Goal: Check status: Check status

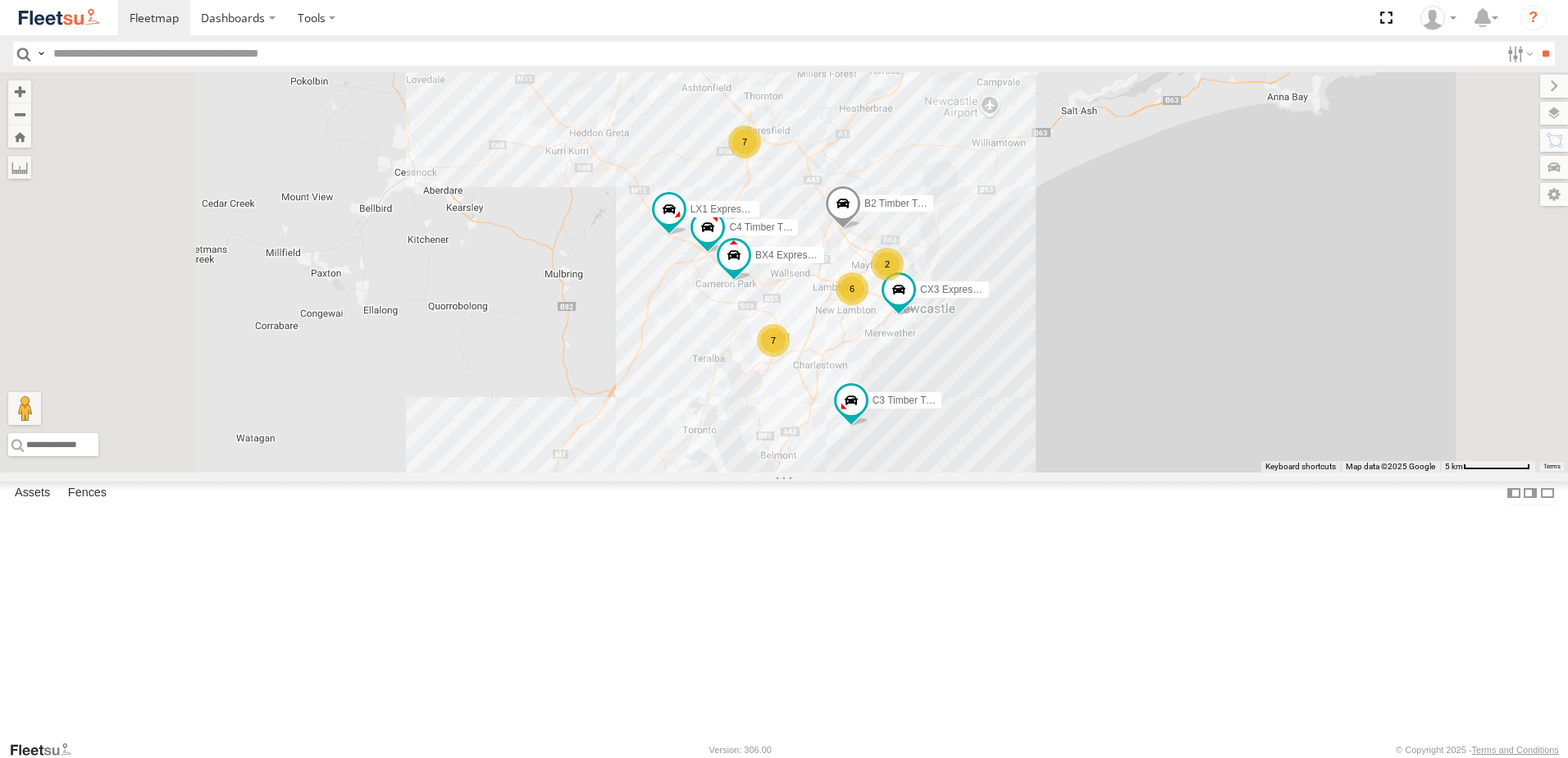
click at [0, 0] on span at bounding box center [0, 0] width 0 height 0
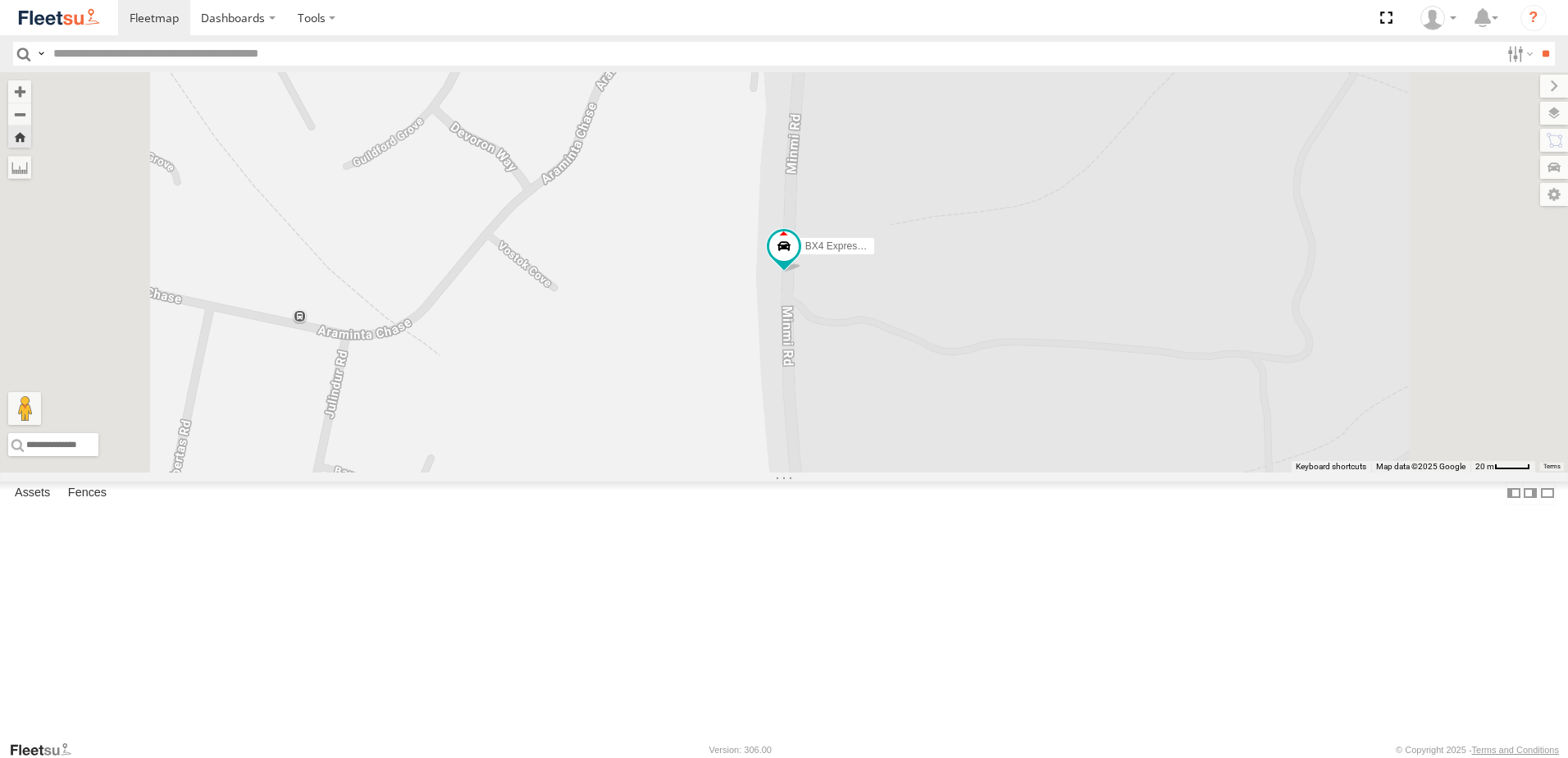
click at [0, 0] on span at bounding box center [0, 0] width 0 height 0
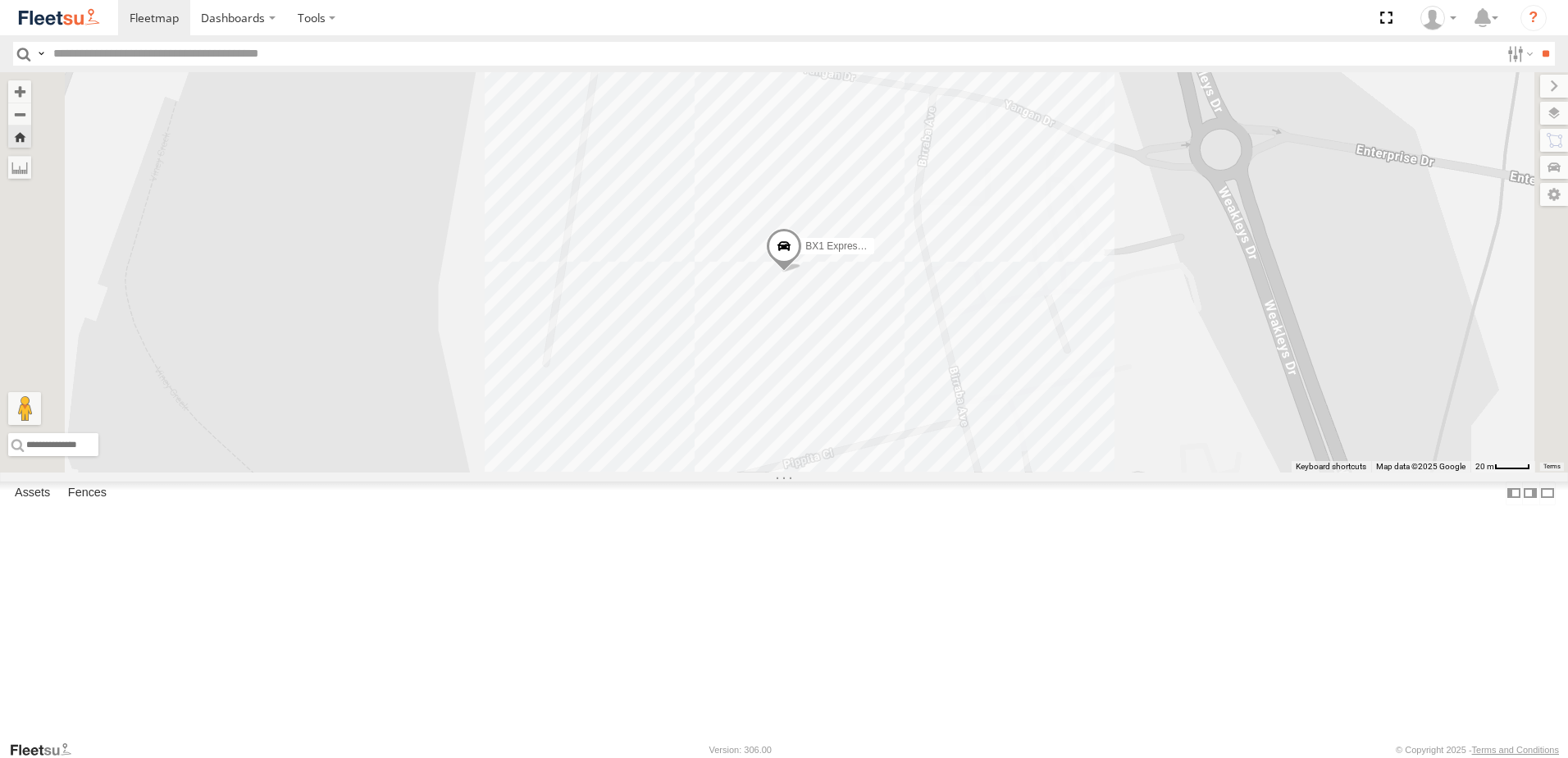
click at [0, 0] on span at bounding box center [0, 0] width 0 height 0
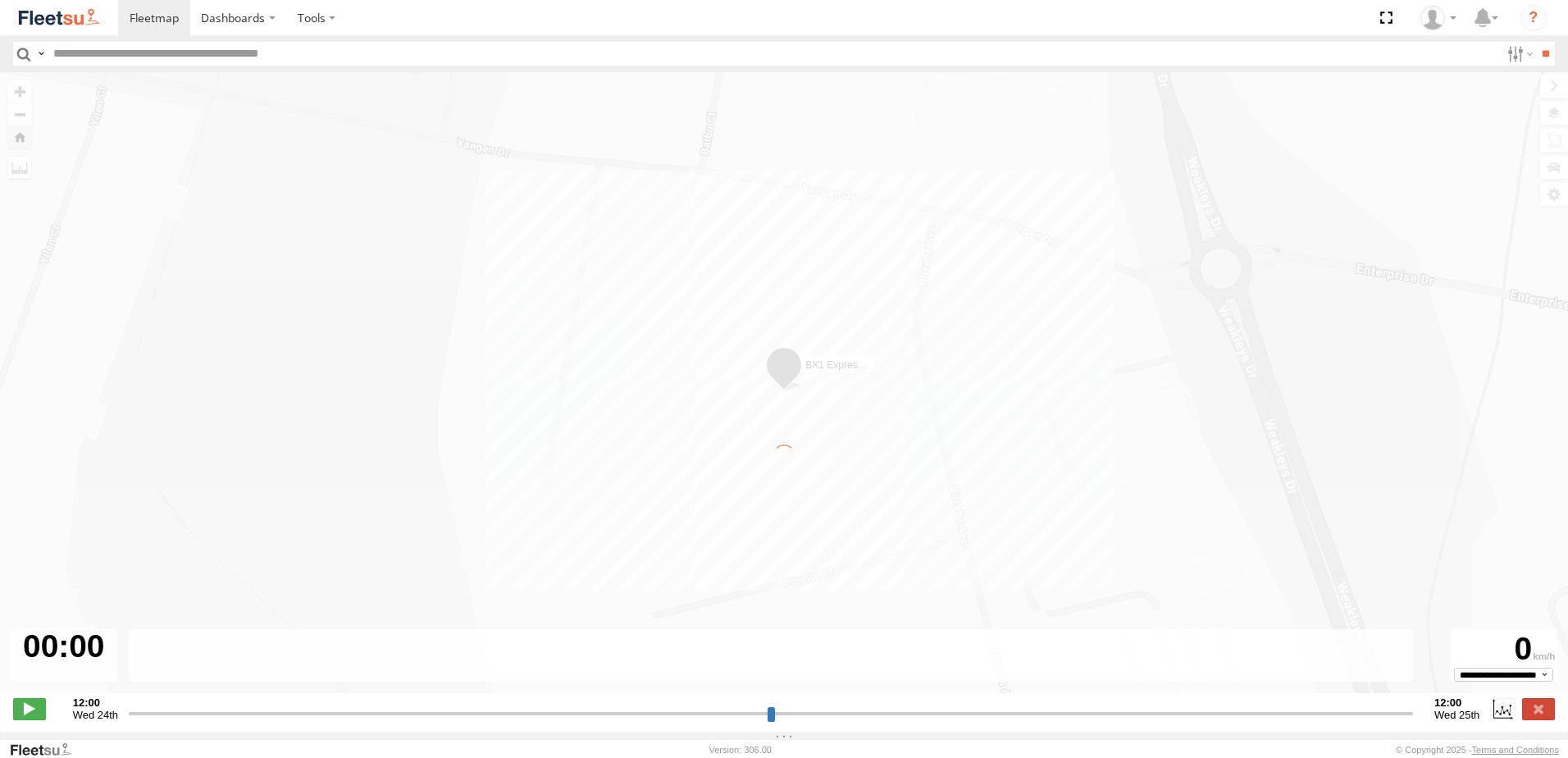
type input "**********"
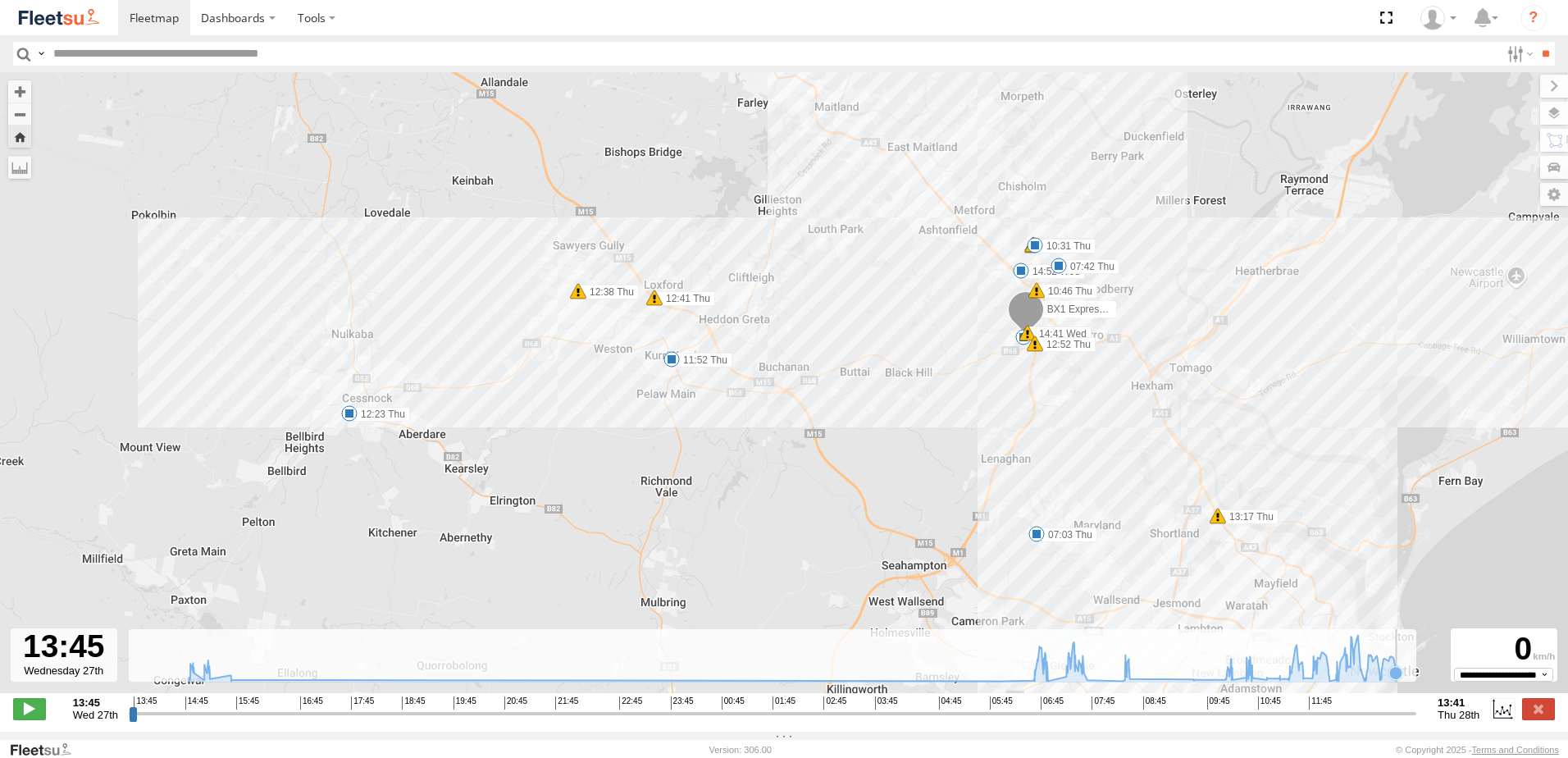
click at [1397, 678] on icon at bounding box center [1396, 673] width 13 height 13
click at [1394, 678] on icon at bounding box center [793, 659] width 1226 height 46
click at [1390, 678] on icon at bounding box center [793, 659] width 1226 height 46
click at [1382, 677] on icon at bounding box center [1381, 671] width 13 height 13
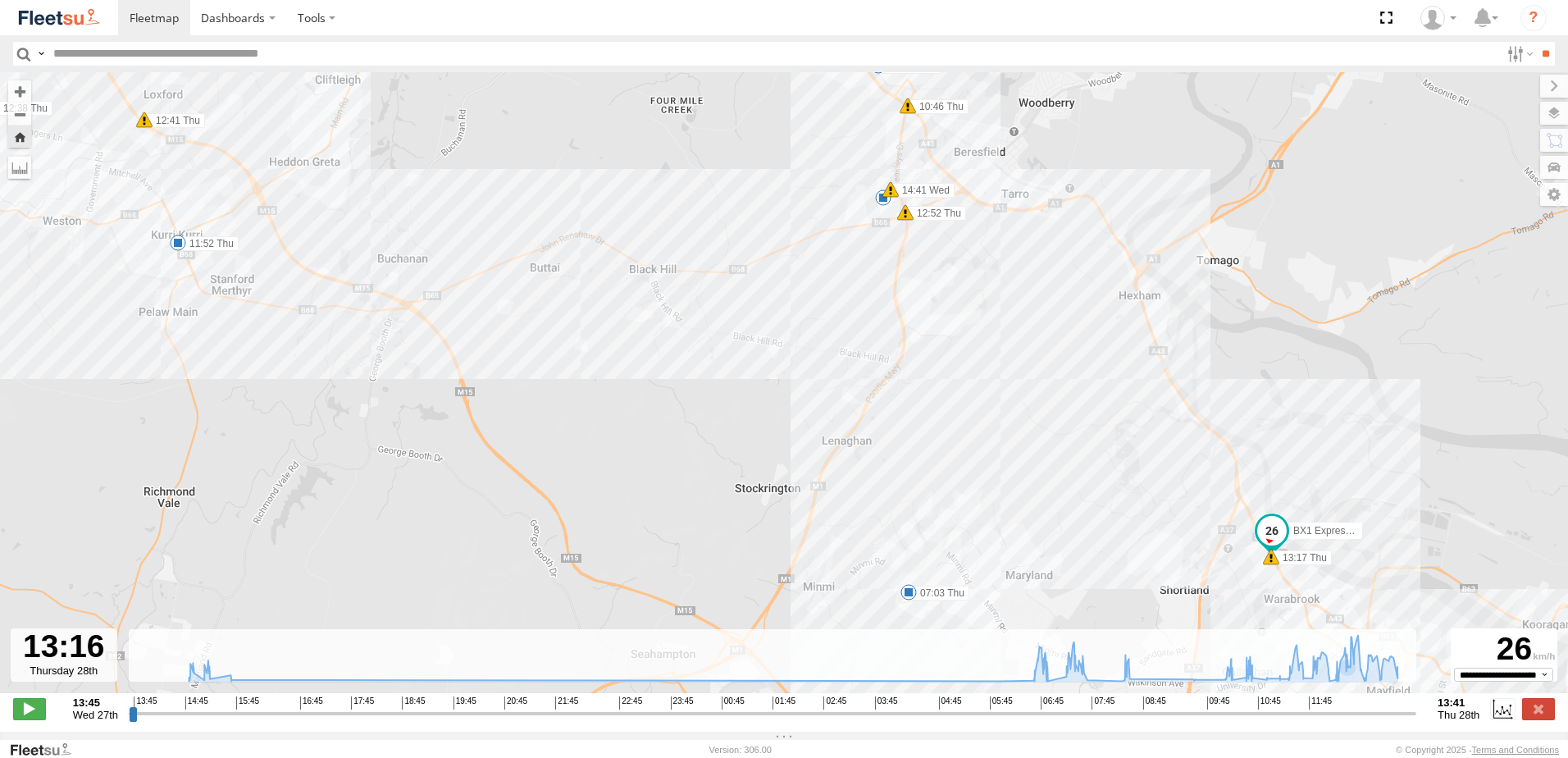
drag, startPoint x: 1225, startPoint y: 461, endPoint x: 1014, endPoint y: 369, distance: 230.2
click at [1087, 380] on div "BX1 Express Ute 14:41 Wed 14:52 Wed 07:03 Thu 07:42 Thu 10:25 Thu 10:25 Thu 10:…" at bounding box center [784, 391] width 1568 height 639
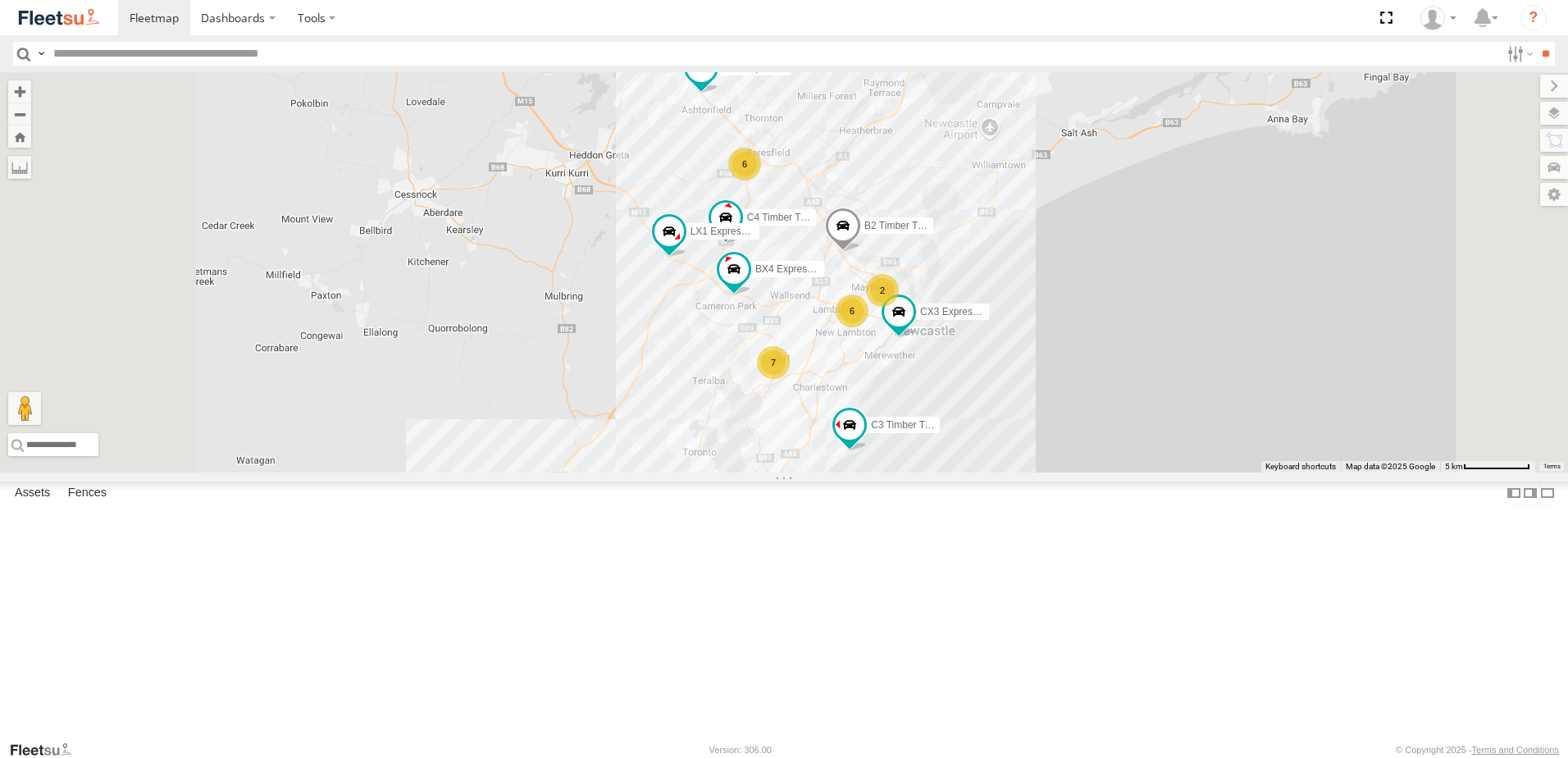
click at [0, 0] on span at bounding box center [0, 0] width 0 height 0
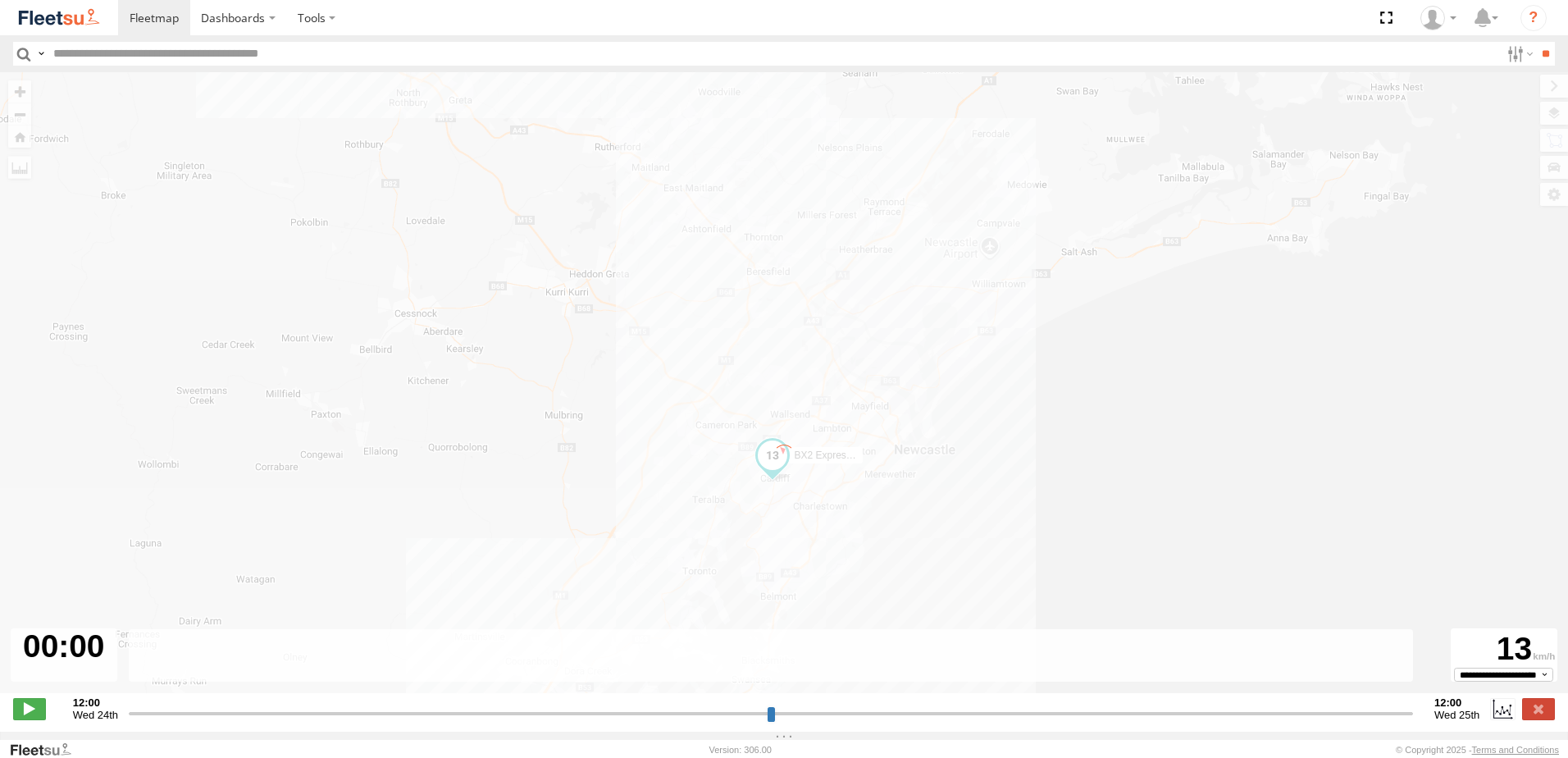
type input "**********"
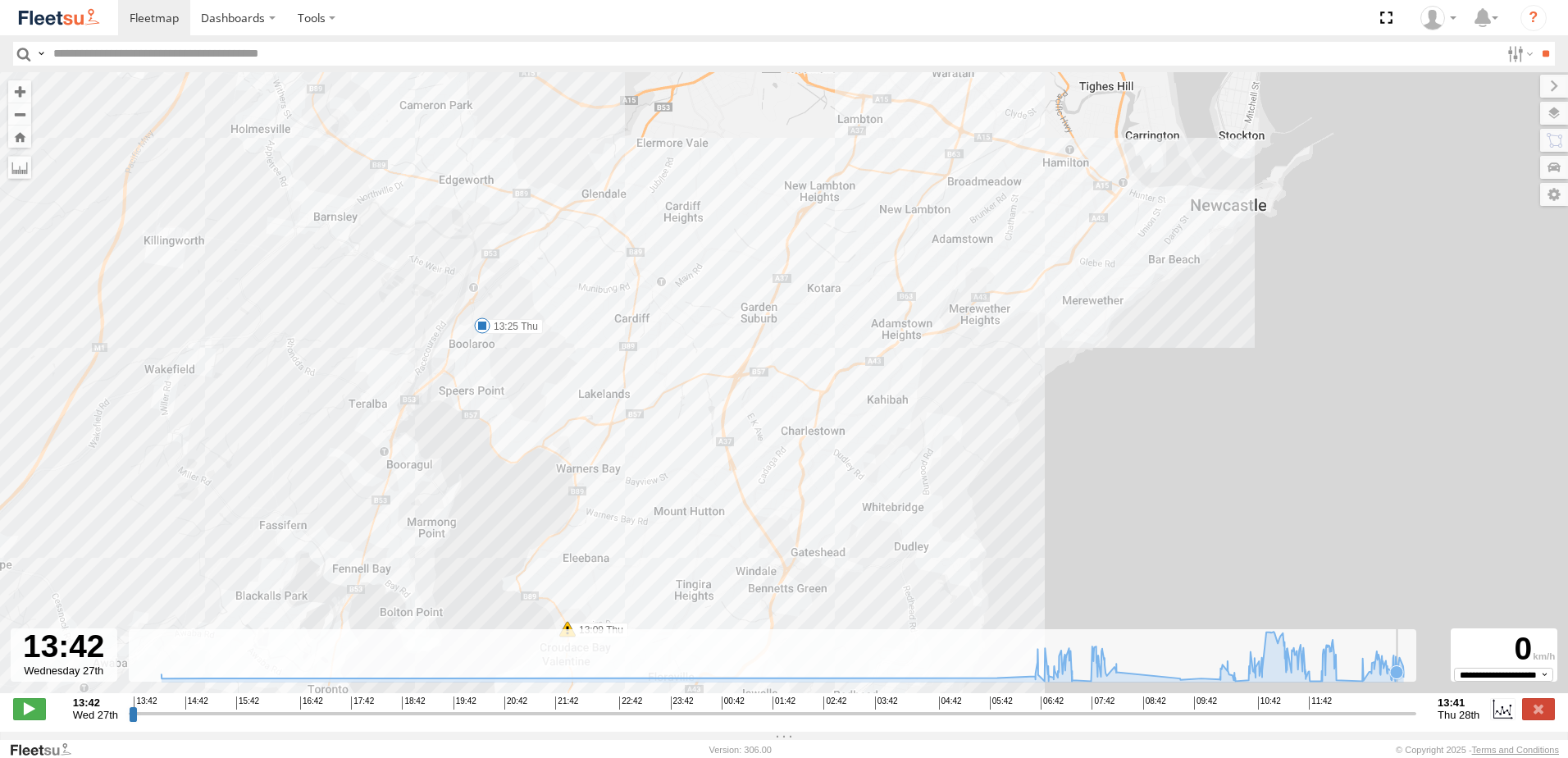
click at [1396, 675] on icon at bounding box center [782, 657] width 1259 height 50
click at [1392, 687] on icon at bounding box center [1391, 680] width 13 height 13
click at [1389, 681] on icon at bounding box center [782, 657] width 1259 height 50
click at [1403, 681] on icon at bounding box center [782, 657] width 1259 height 50
click at [1406, 684] on icon at bounding box center [1403, 677] width 13 height 13
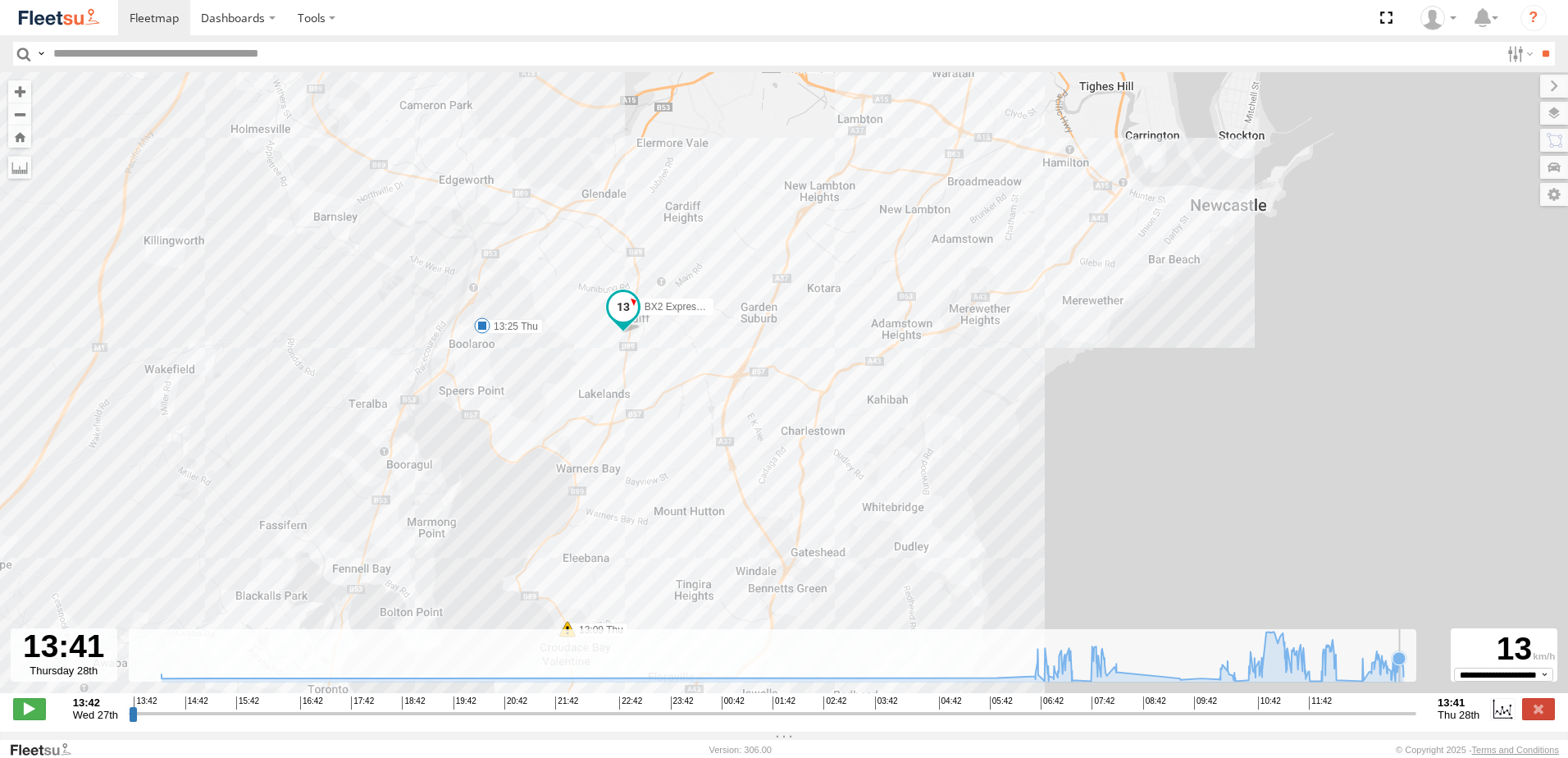
click at [1401, 681] on icon at bounding box center [782, 657] width 1259 height 50
click at [1403, 673] on icon at bounding box center [1403, 666] width 13 height 13
click at [1408, 681] on icon at bounding box center [1403, 677] width 13 height 13
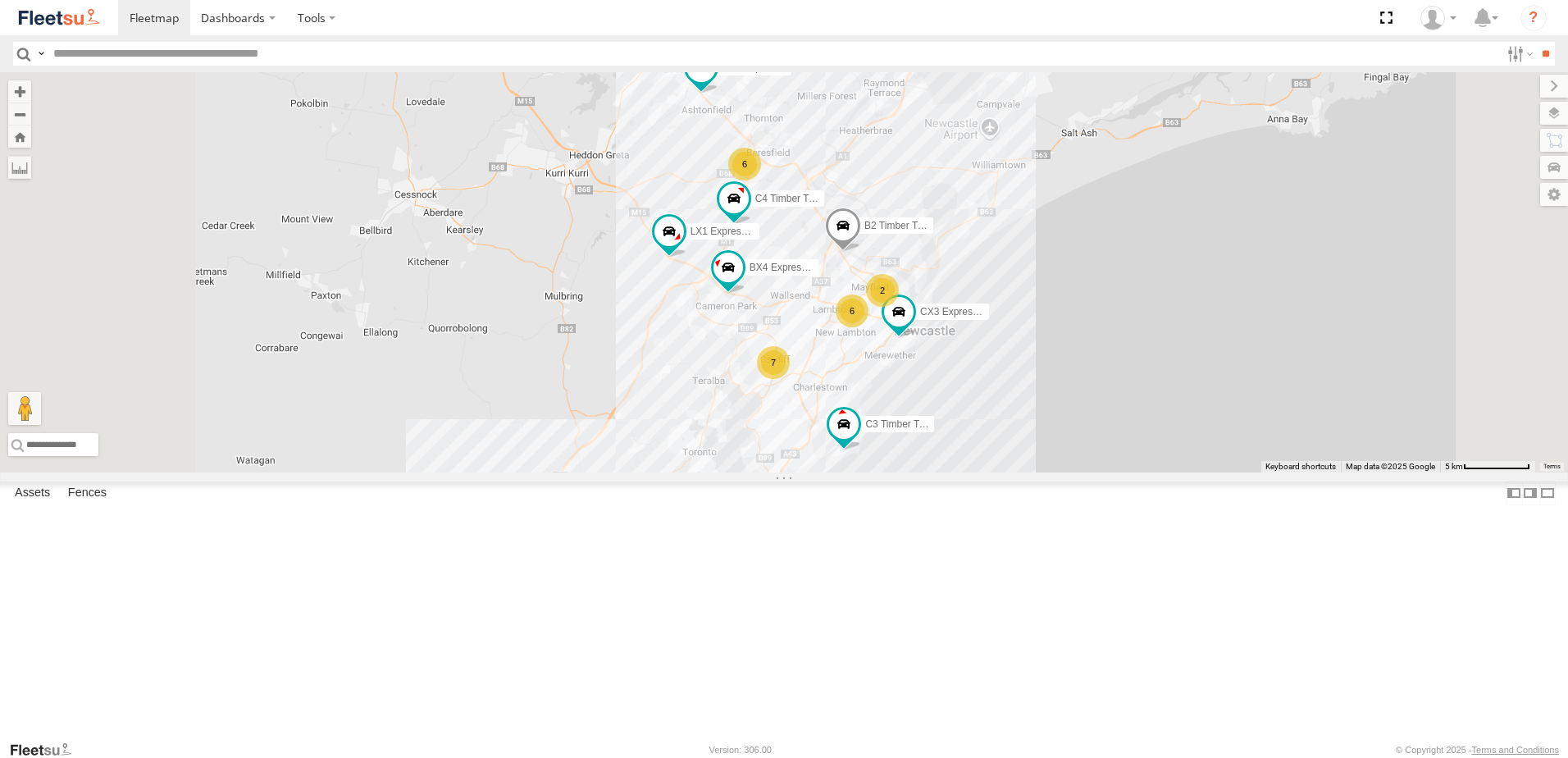
click at [0, 0] on span at bounding box center [0, 0] width 0 height 0
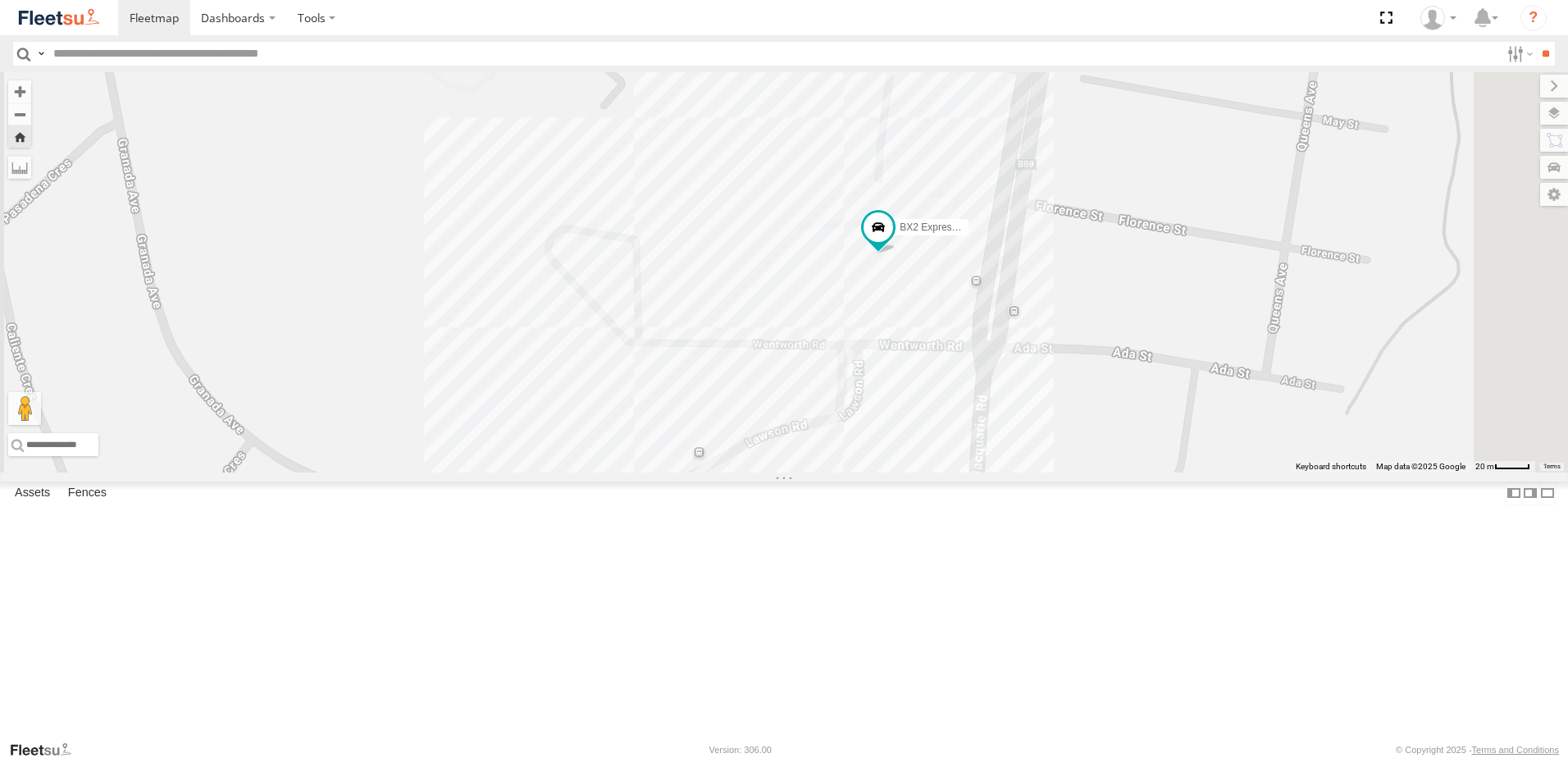
click at [0, 0] on span at bounding box center [0, 0] width 0 height 0
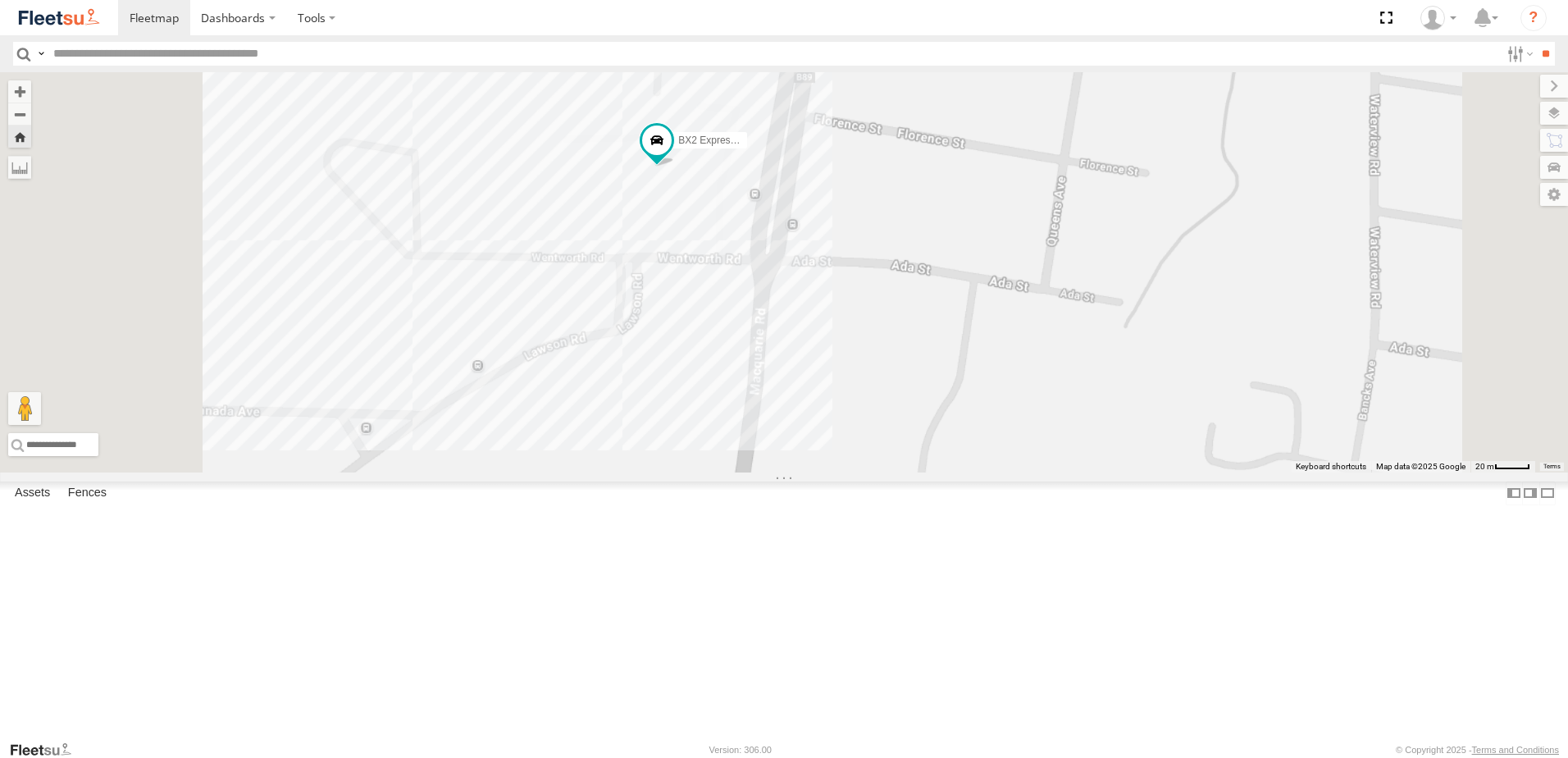
drag, startPoint x: 1179, startPoint y: 200, endPoint x: 1205, endPoint y: 319, distance: 121.8
click at [1203, 284] on div "BX2 Express Ute" at bounding box center [784, 272] width 1568 height 401
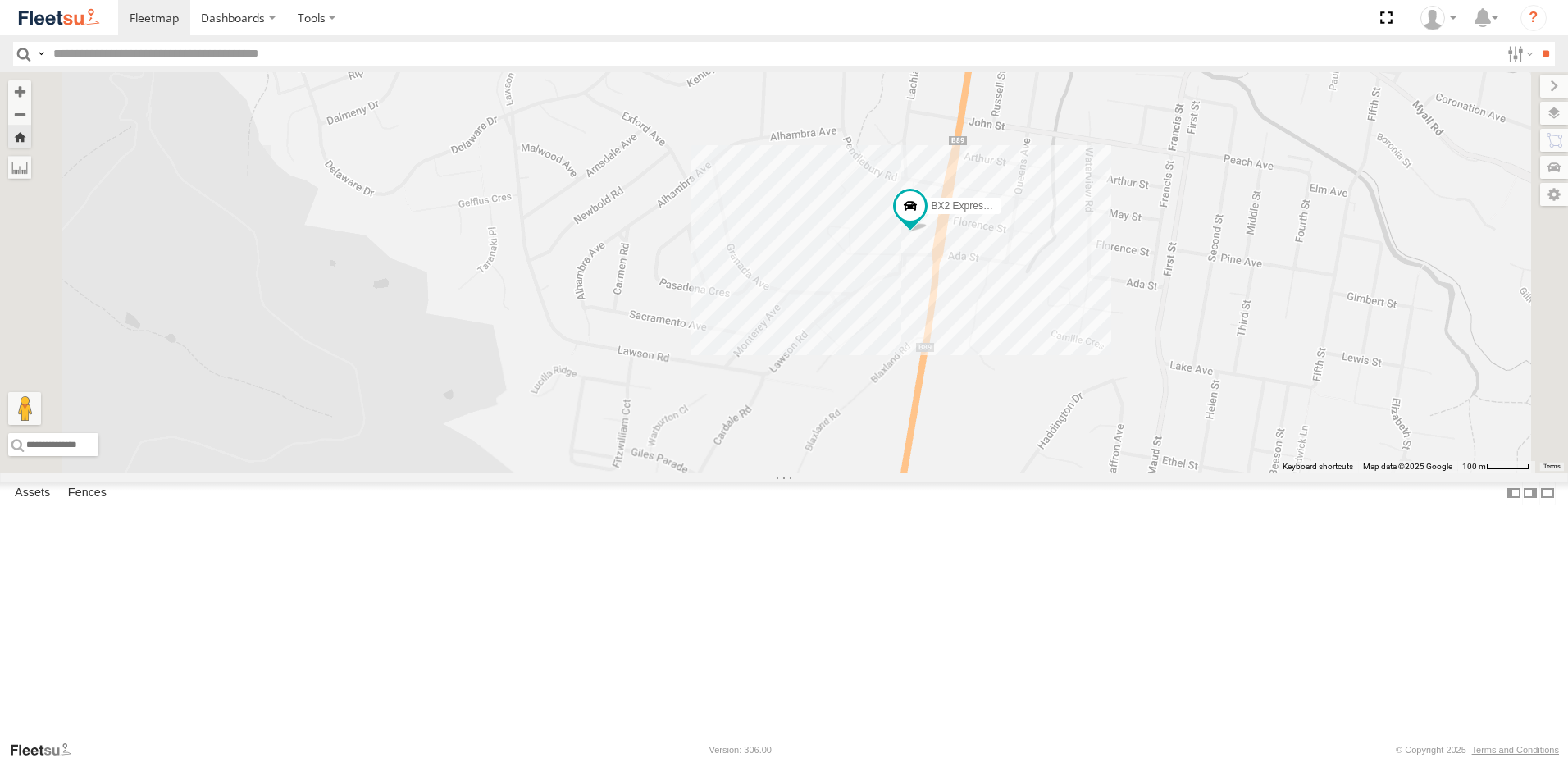
drag, startPoint x: 1141, startPoint y: 266, endPoint x: 1111, endPoint y: 253, distance: 32.7
click at [1113, 253] on div "BX2 Express Ute" at bounding box center [784, 272] width 1568 height 401
